Goal: Browse casually: Explore the website without a specific task or goal

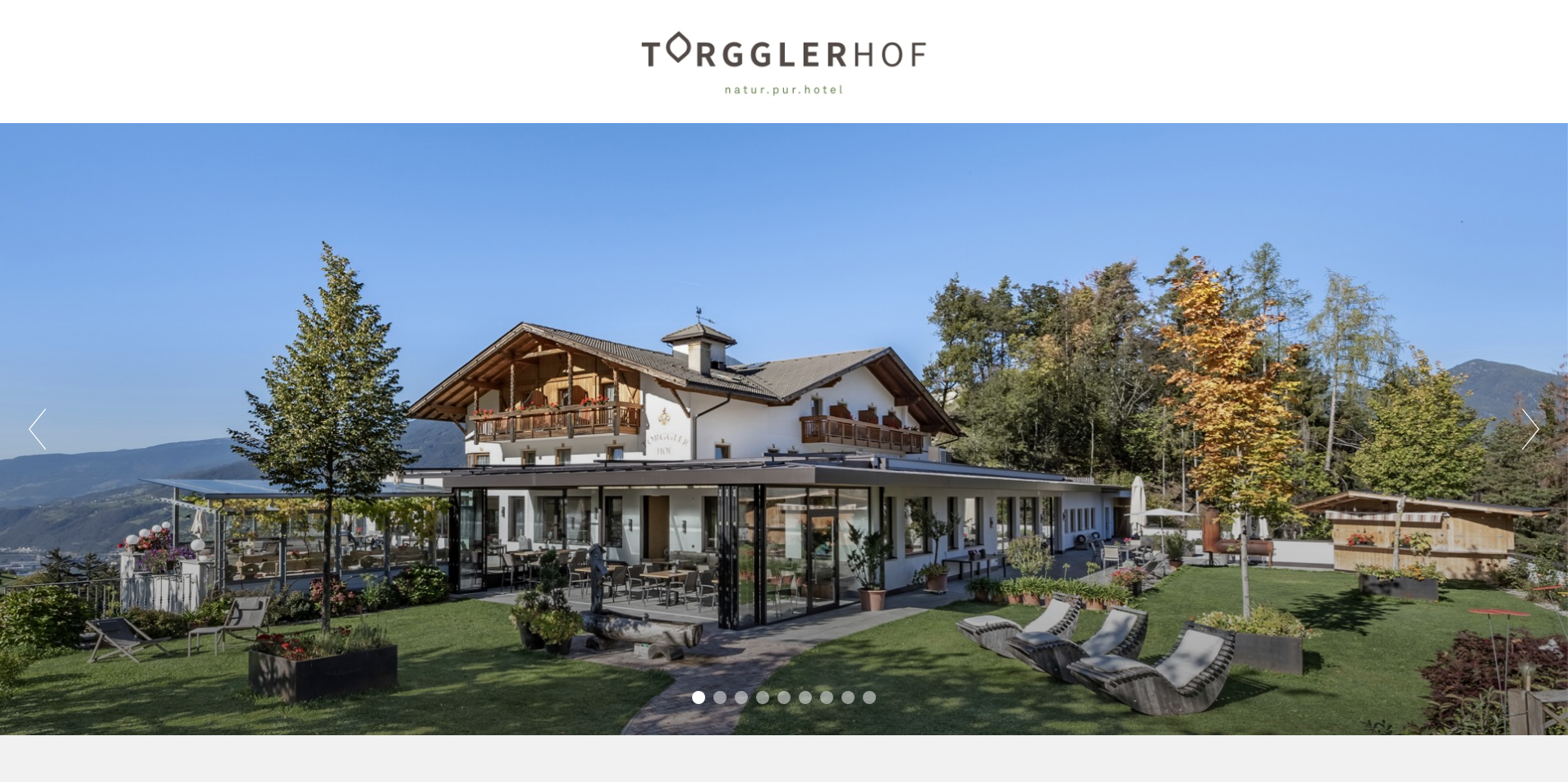
scroll to position [82, 0]
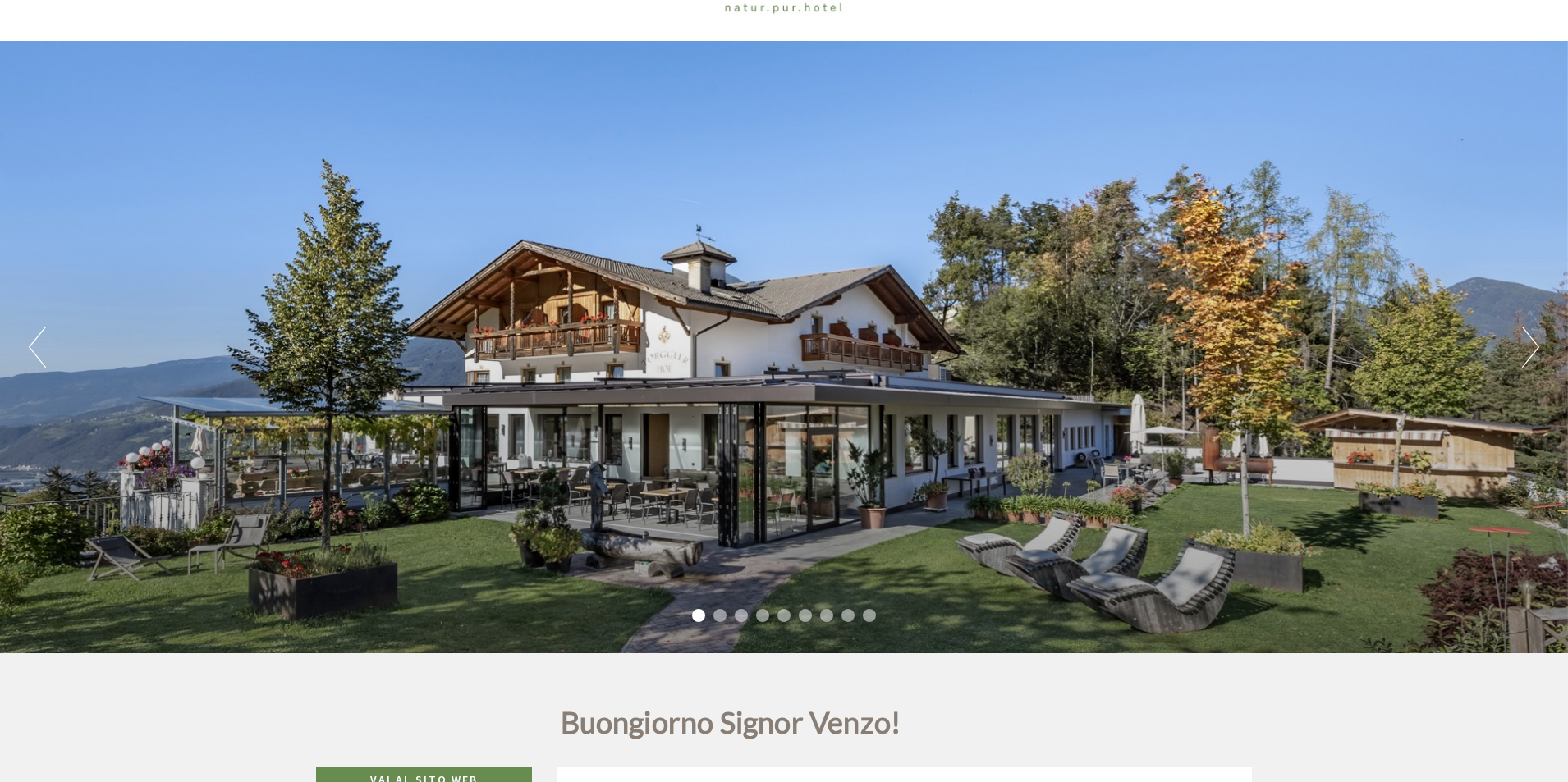
click at [1521, 365] on div "Previous Next 1 2 3 4 5 6 7 8 9" at bounding box center [784, 348] width 1568 height 612
click at [1530, 343] on button "Next" at bounding box center [1530, 348] width 17 height 41
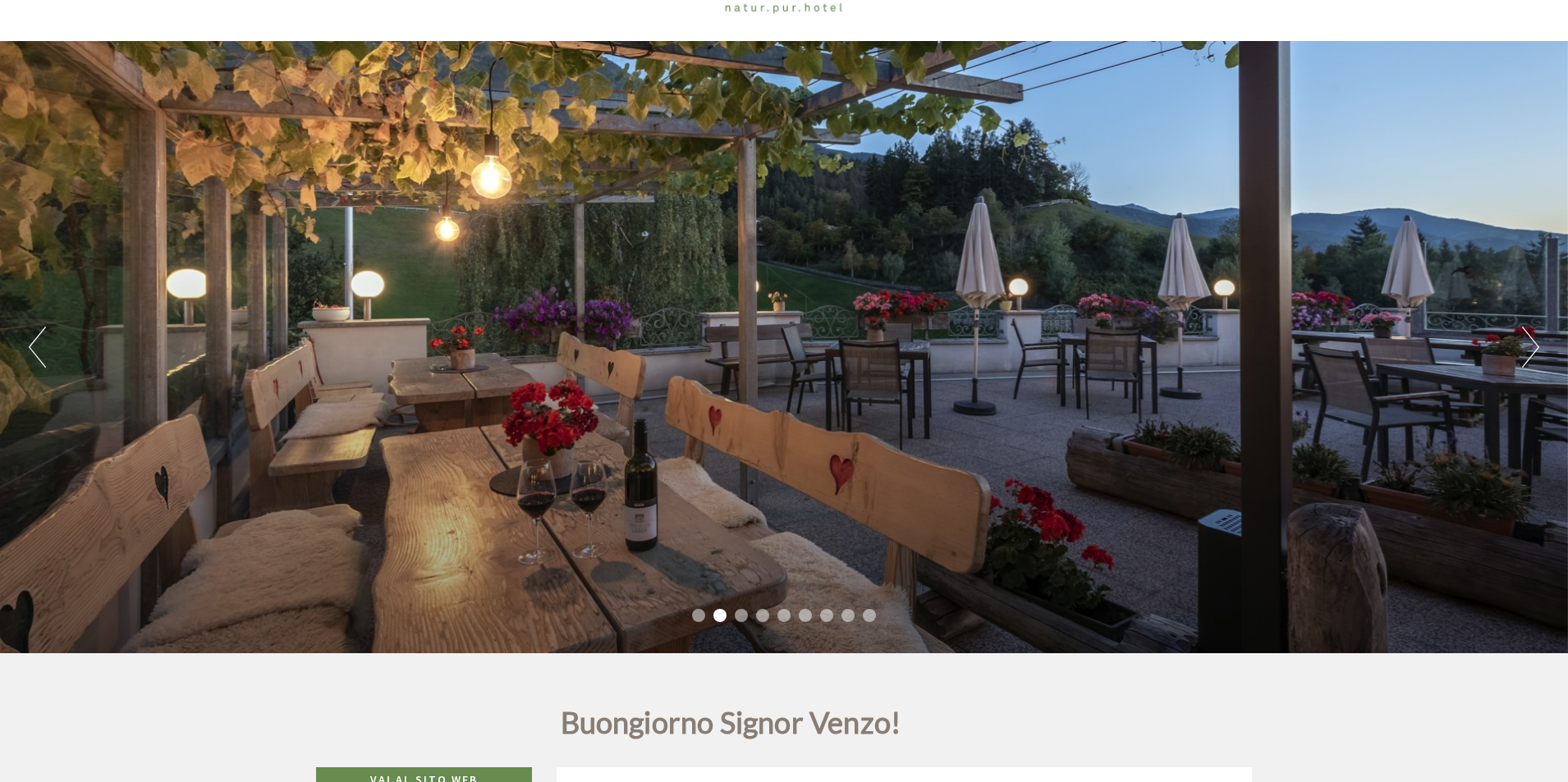
click at [1530, 343] on button "Next" at bounding box center [1530, 348] width 17 height 41
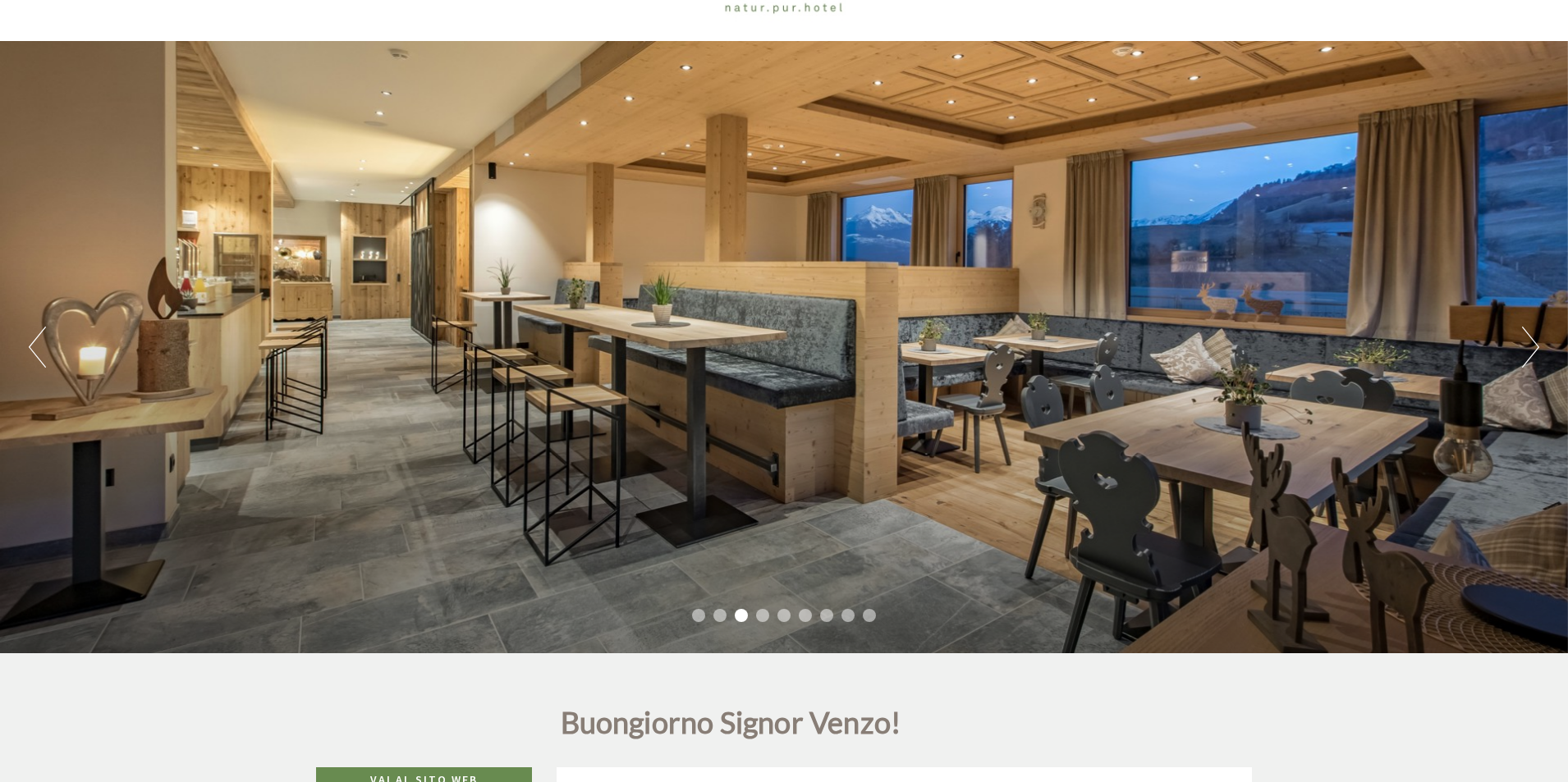
click at [1530, 343] on button "Next" at bounding box center [1530, 348] width 17 height 41
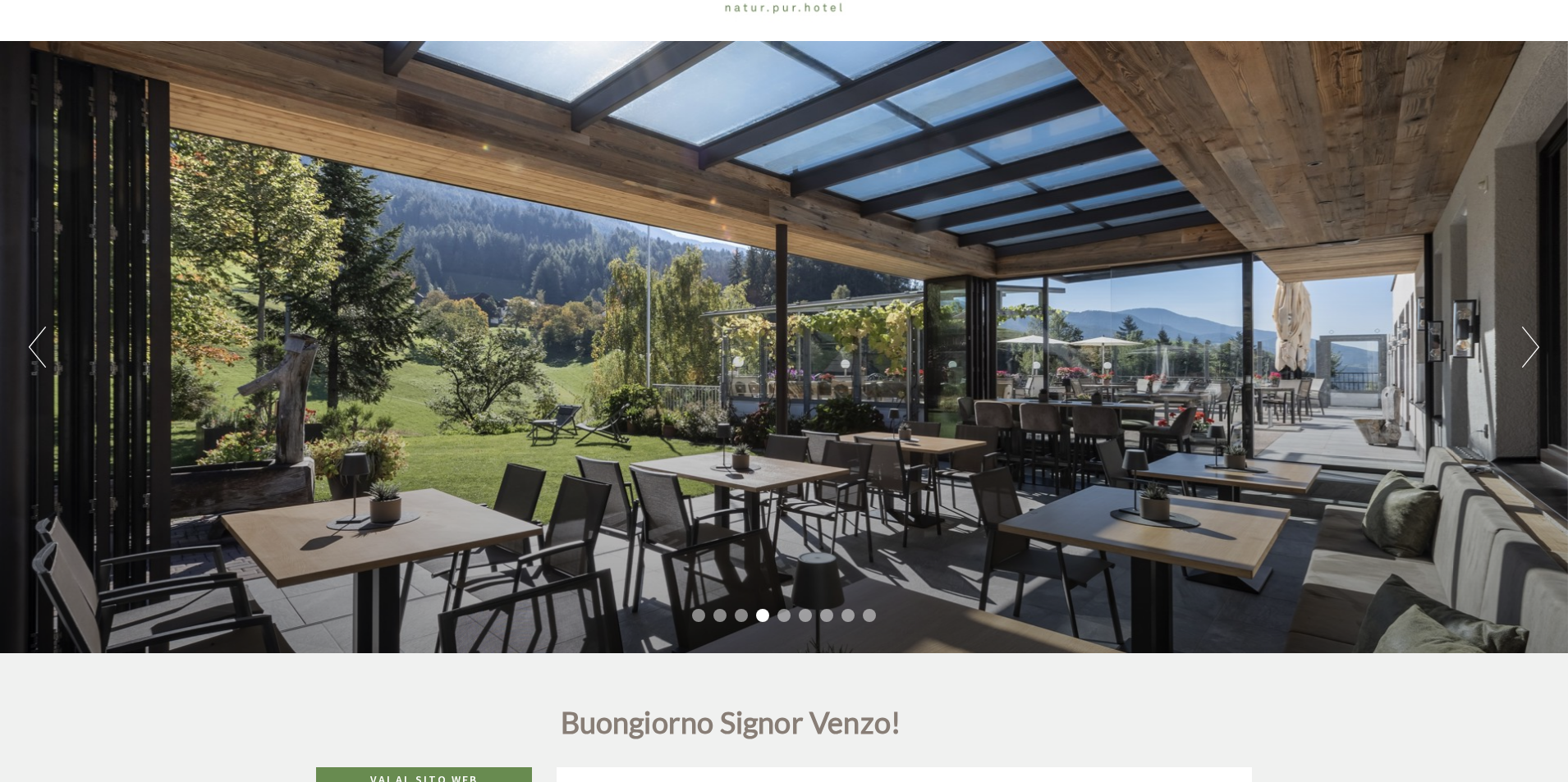
click at [1530, 343] on button "Next" at bounding box center [1530, 348] width 17 height 41
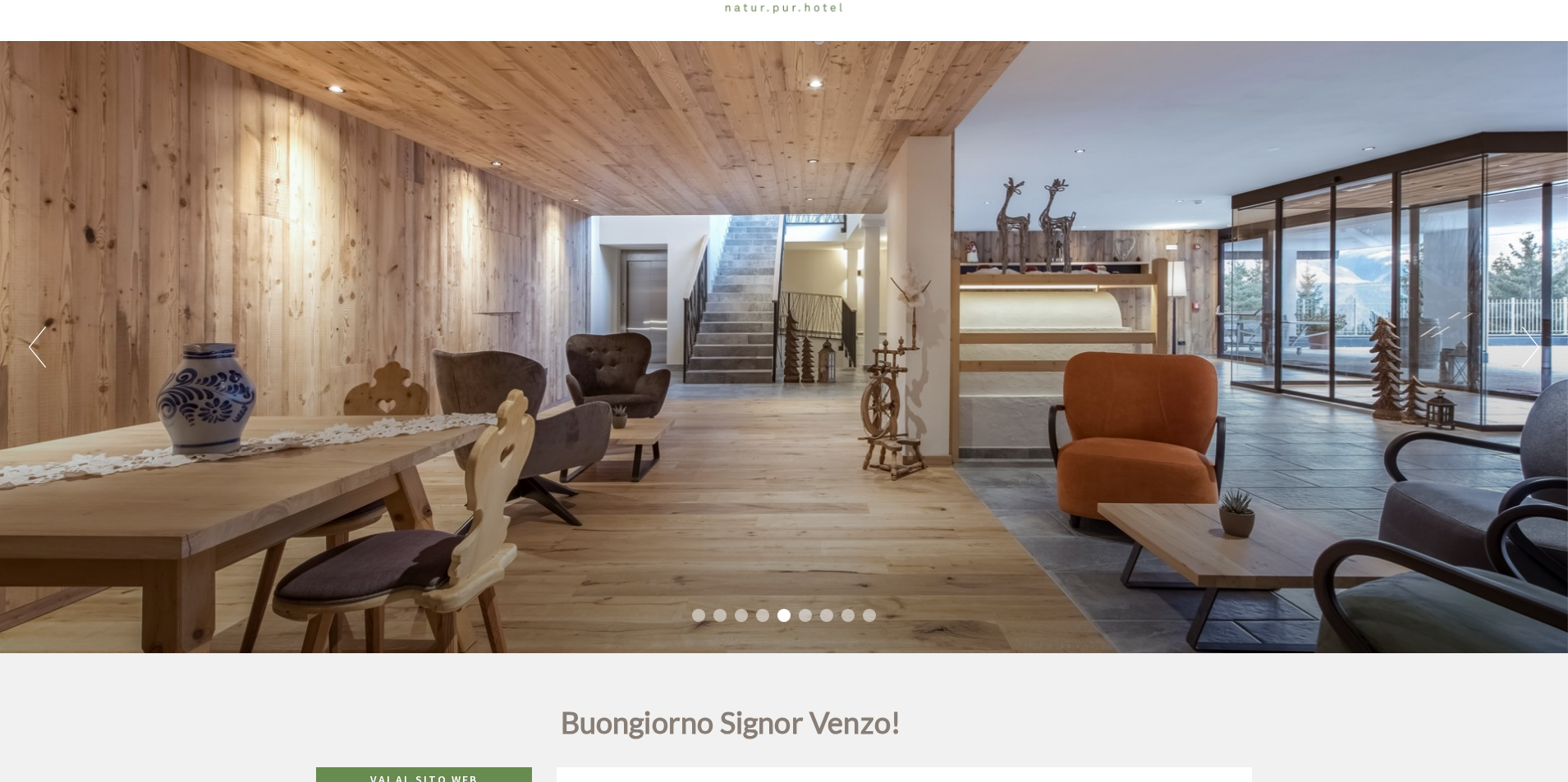
click at [1530, 343] on button "Next" at bounding box center [1530, 348] width 17 height 41
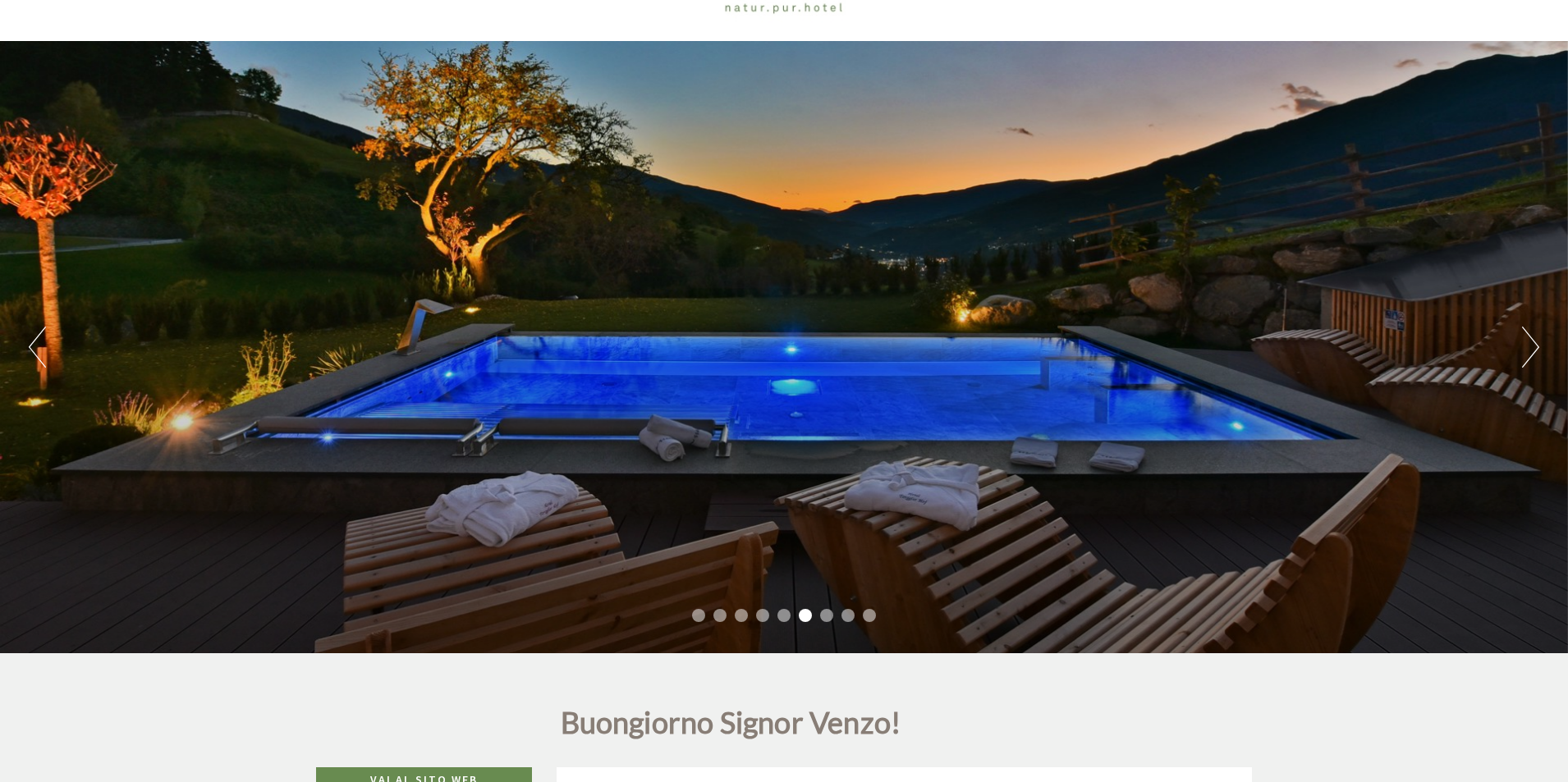
click at [1530, 343] on button "Next" at bounding box center [1530, 348] width 17 height 41
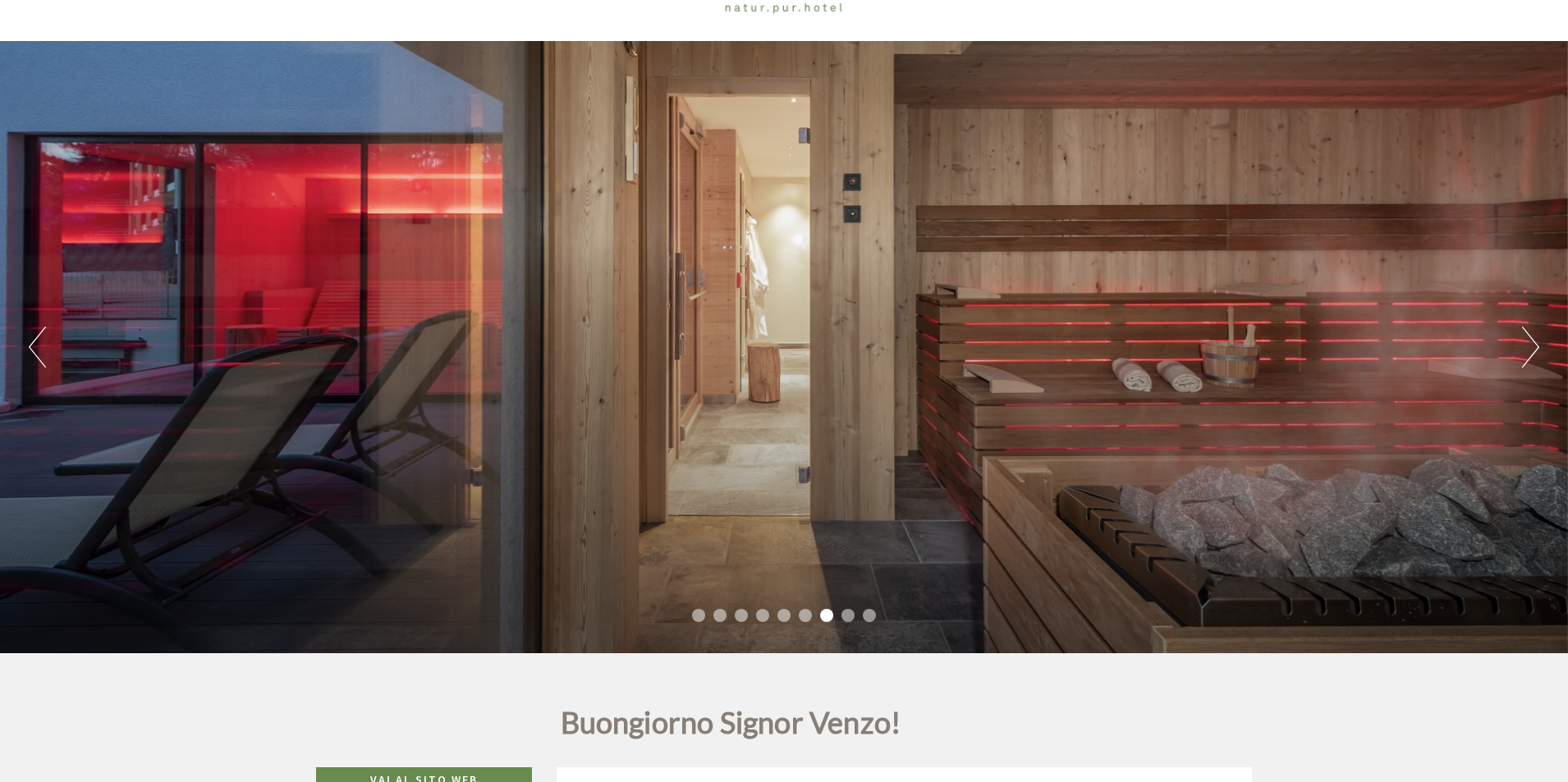
click at [1530, 343] on button "Next" at bounding box center [1530, 348] width 17 height 41
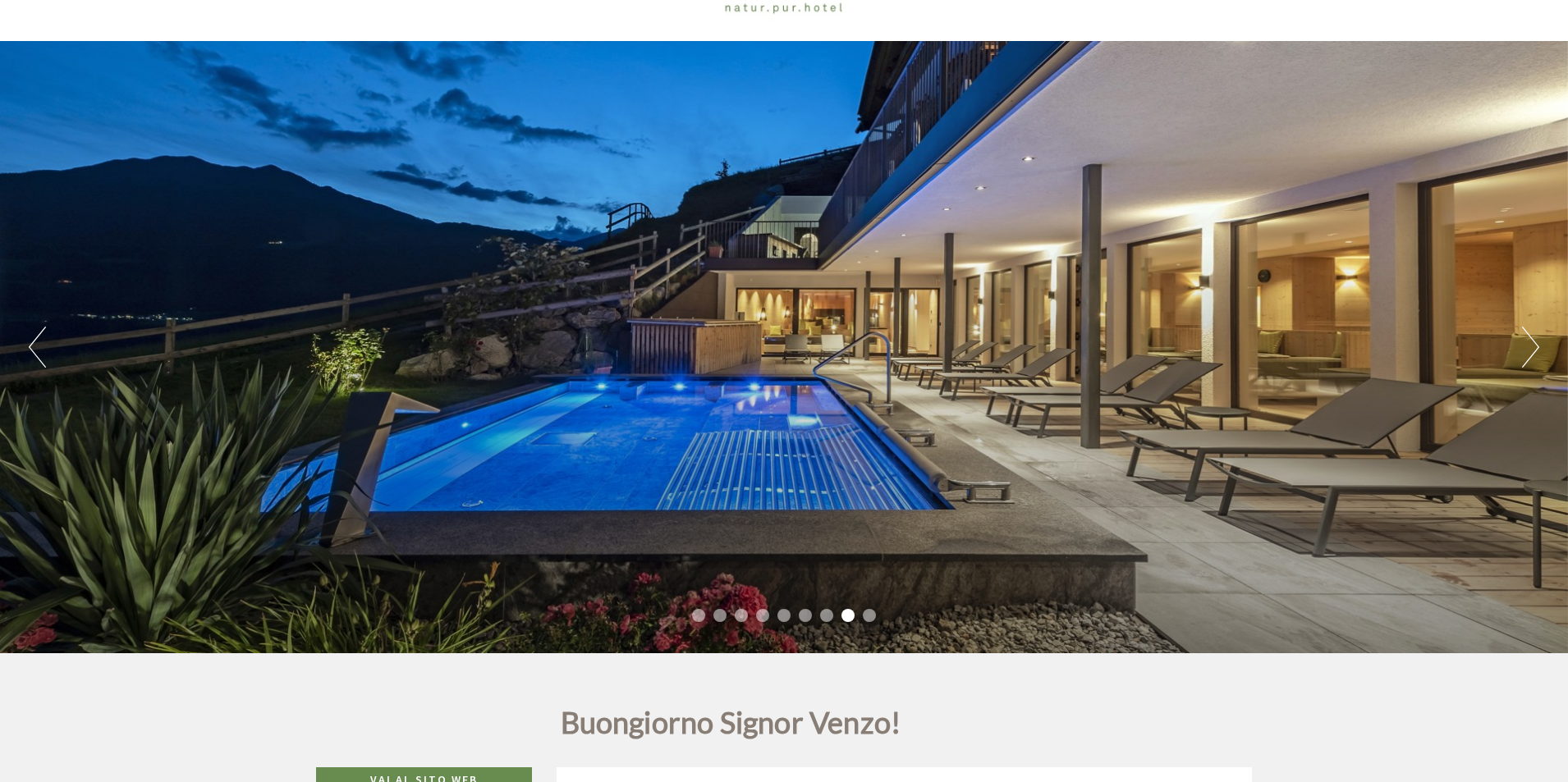
click at [1530, 343] on button "Next" at bounding box center [1530, 348] width 17 height 41
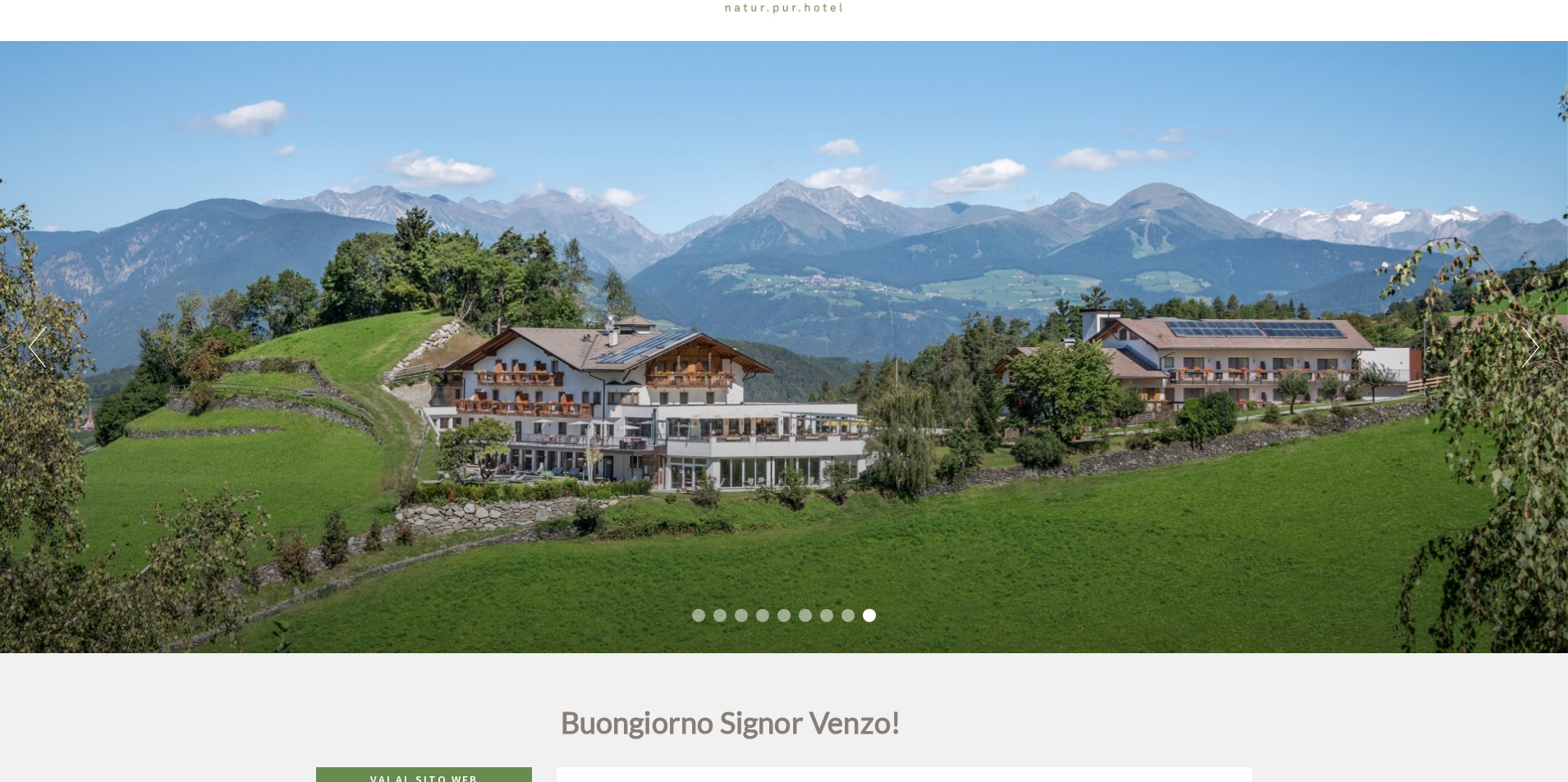
click at [1530, 343] on button "Next" at bounding box center [1530, 348] width 17 height 41
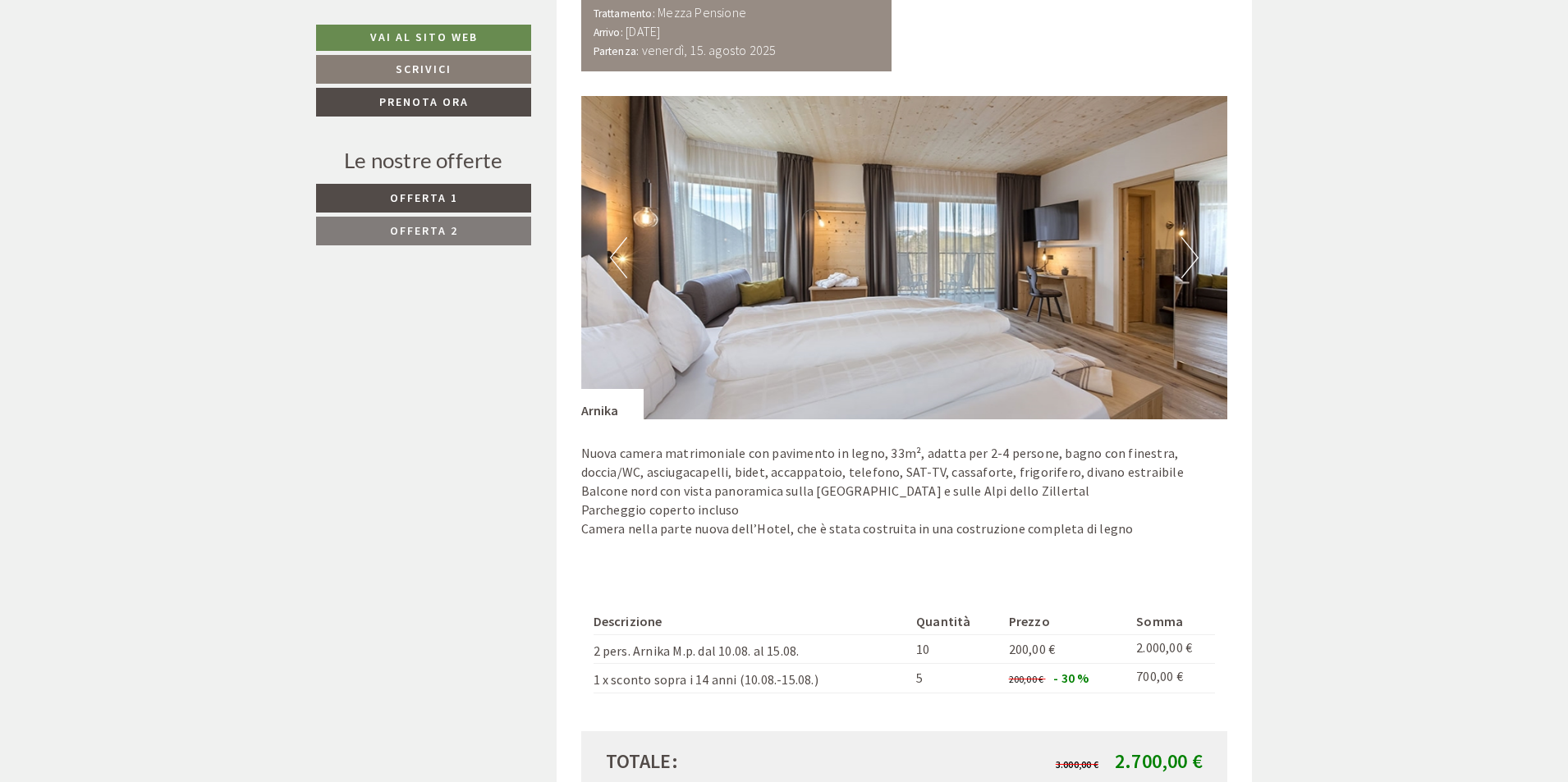
scroll to position [2215, 0]
